Goal: Transaction & Acquisition: Purchase product/service

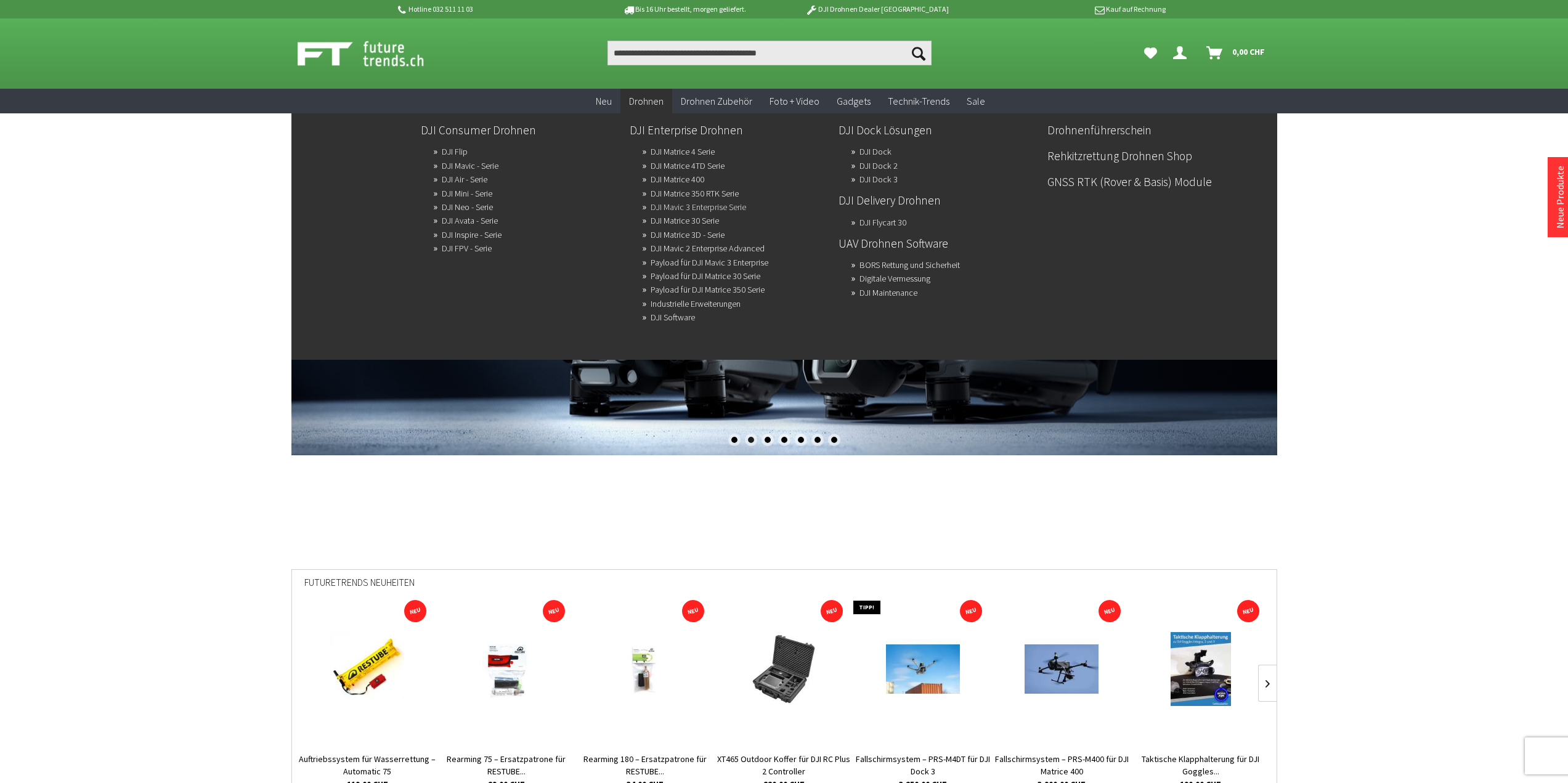
click at [674, 208] on link "DJI Mavic 3 Enterprise Serie" at bounding box center [697, 206] width 95 height 17
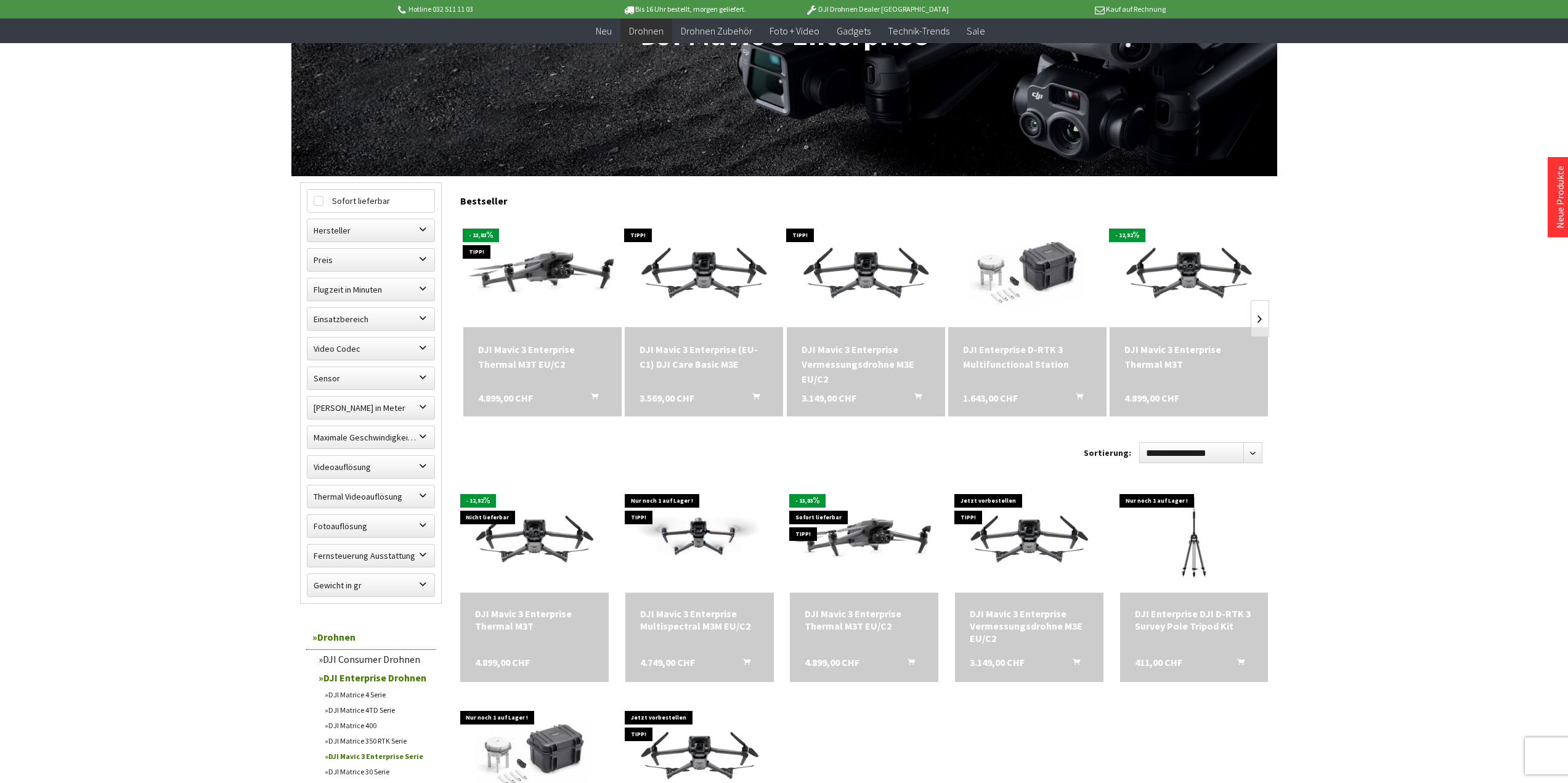
scroll to position [288, 0]
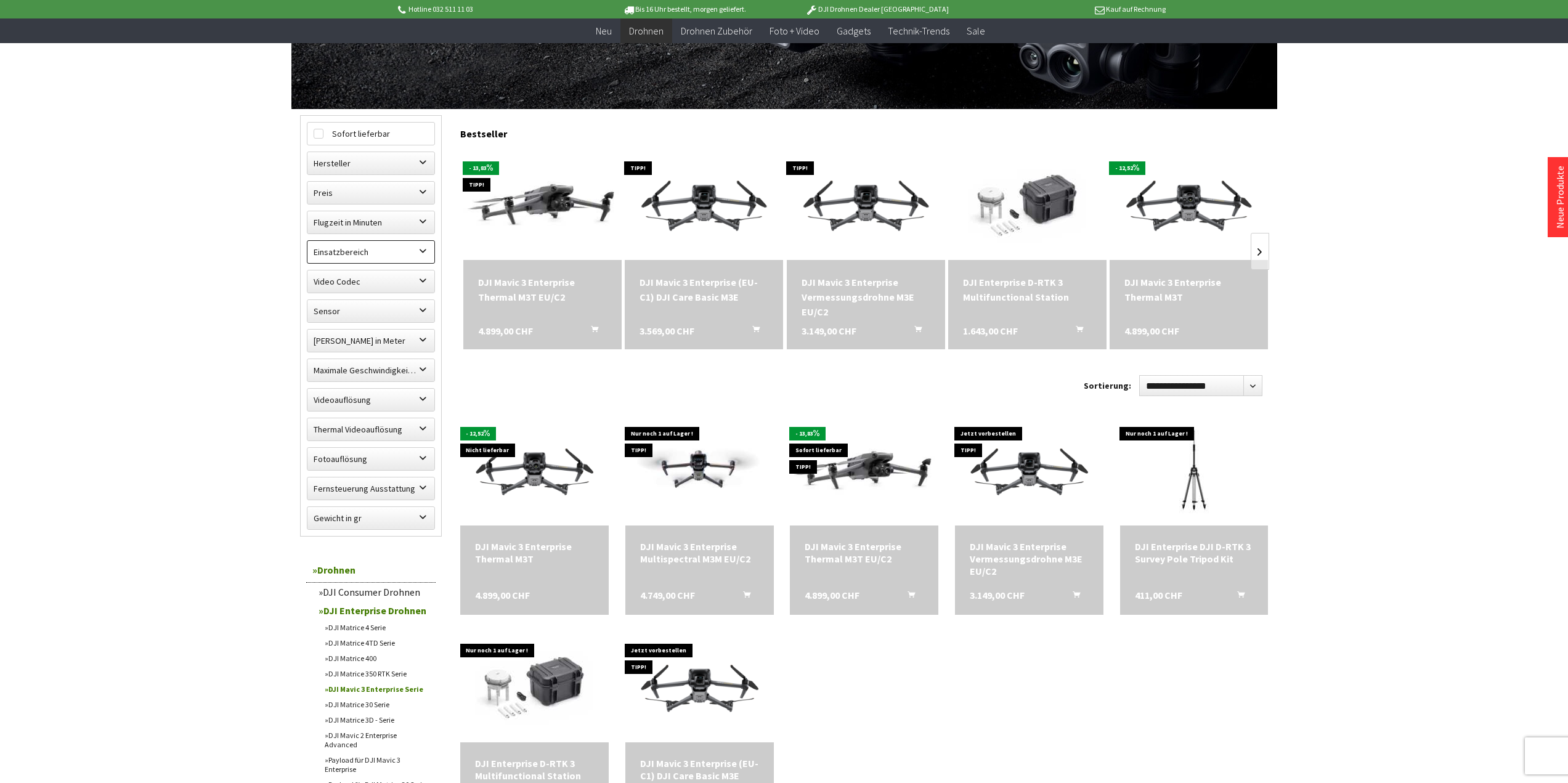
click at [389, 251] on label "Einsatzbereich" at bounding box center [371, 251] width 127 height 22
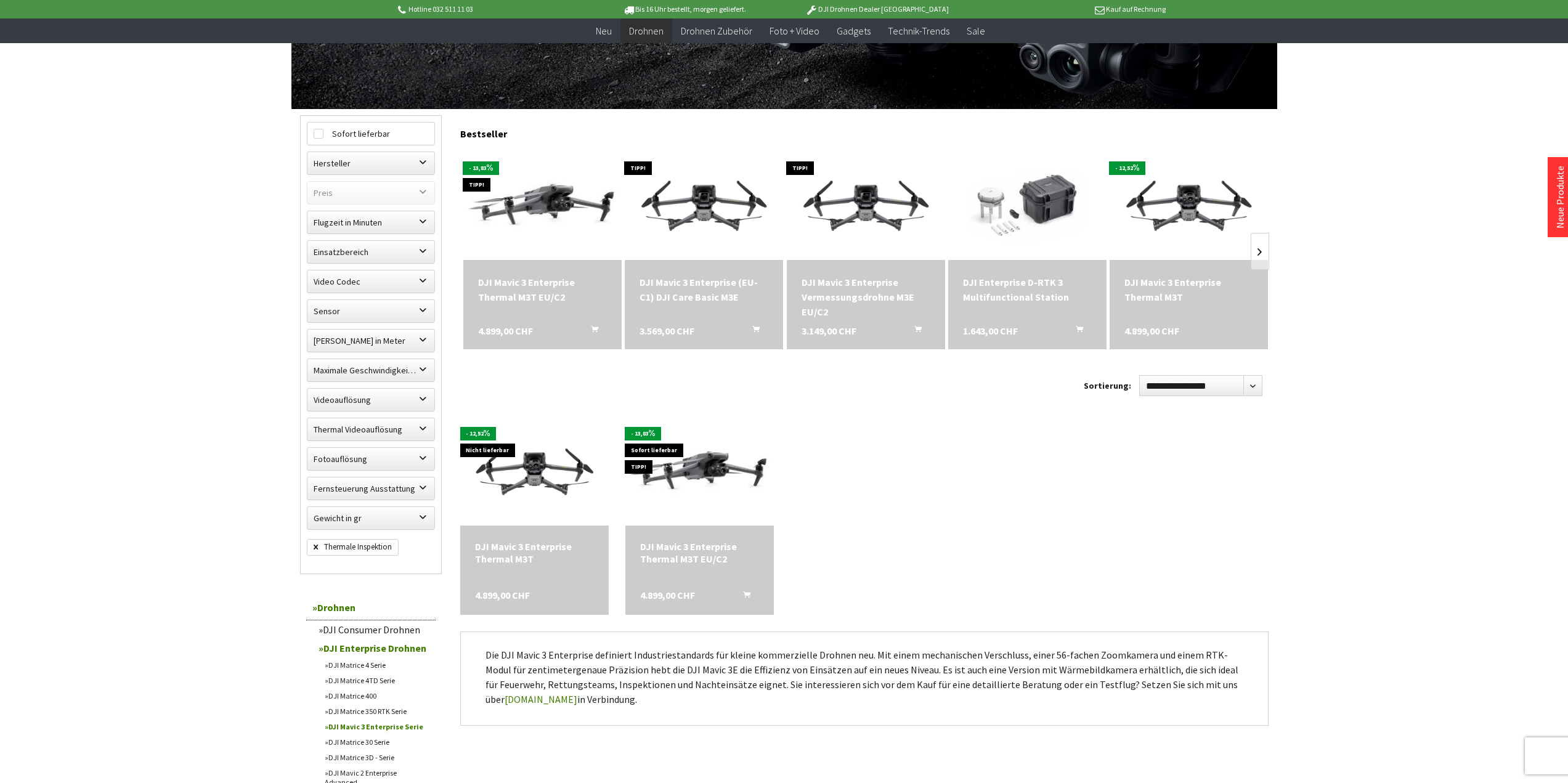
click at [519, 276] on div "DJI Mavic 3 Enterprise Thermal M3T EU/C2" at bounding box center [542, 289] width 128 height 29
click at [714, 524] on span at bounding box center [699, 470] width 148 height 111
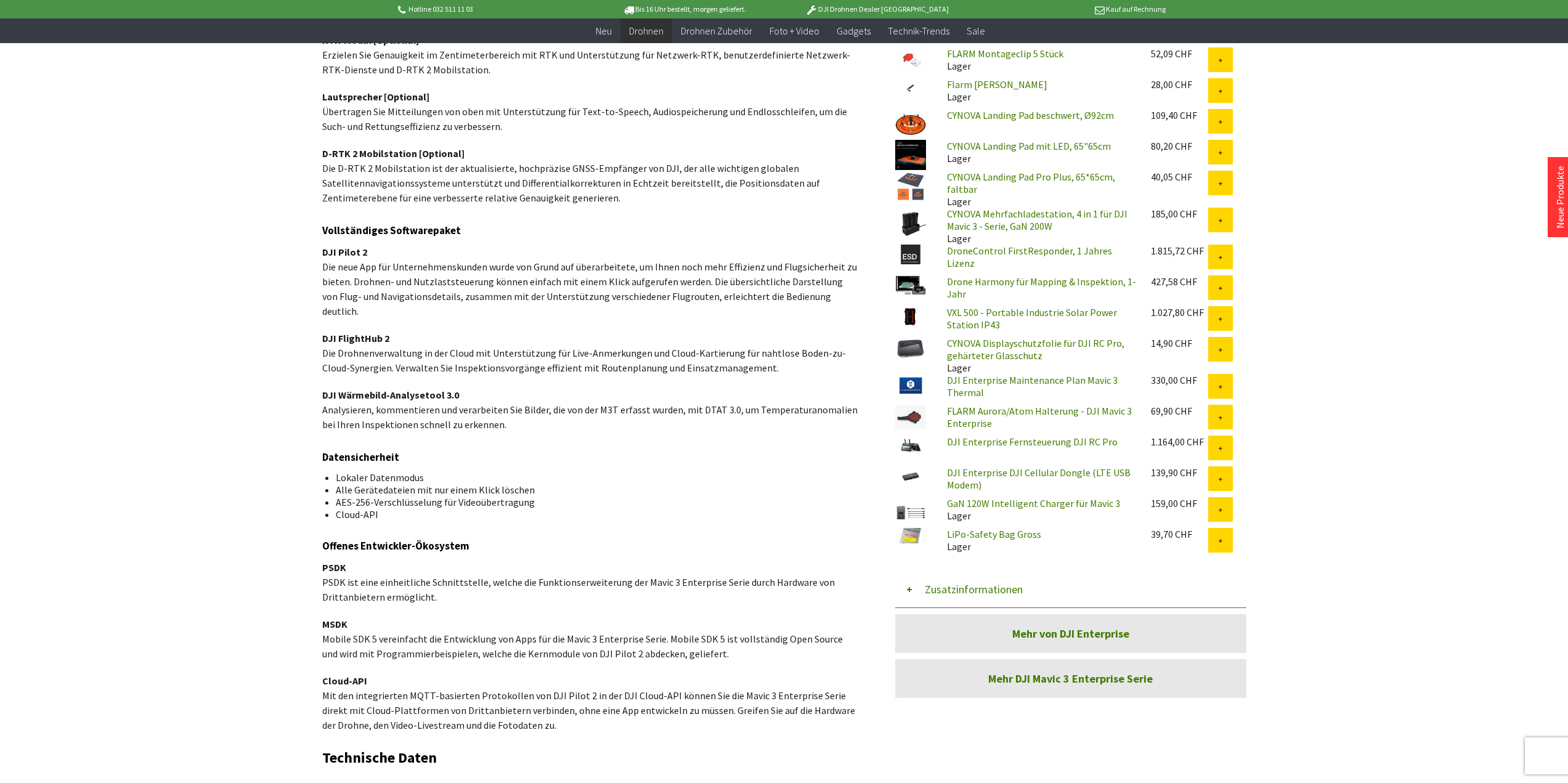
scroll to position [1417, 0]
